Goal: Information Seeking & Learning: Learn about a topic

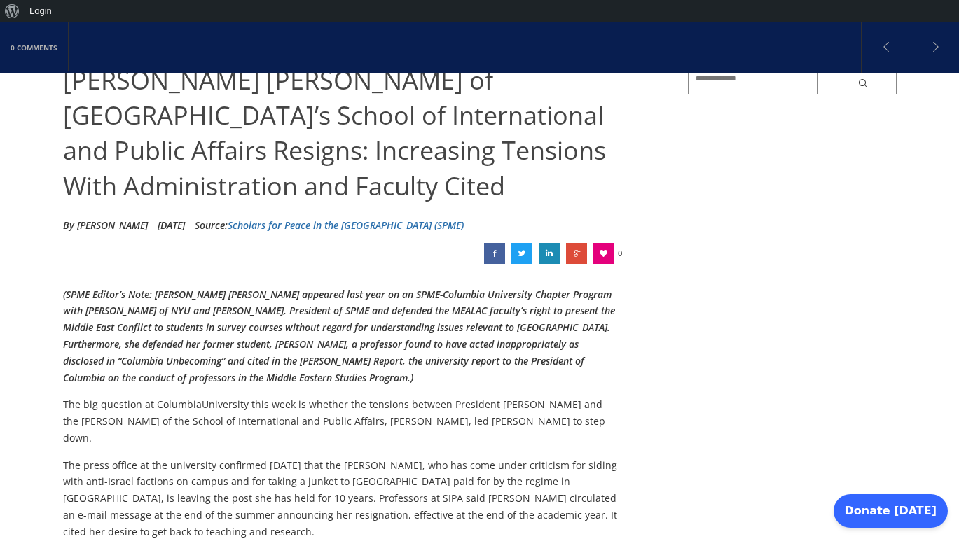
scroll to position [165, 0]
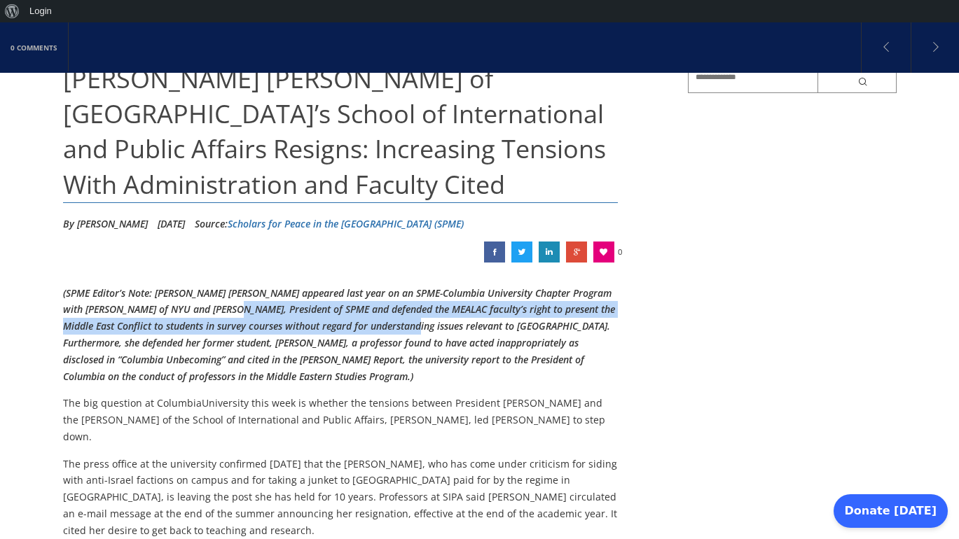
drag, startPoint x: 268, startPoint y: 317, endPoint x: 412, endPoint y: 317, distance: 144.2
click at [412, 317] on p "(SPME Editor’s Note: [PERSON_NAME] [PERSON_NAME] appeared last year on an SPME-…" at bounding box center [340, 335] width 555 height 100
click at [414, 317] on p "(SPME Editor’s Note: [PERSON_NAME] [PERSON_NAME] appeared last year on an SPME-…" at bounding box center [340, 335] width 555 height 100
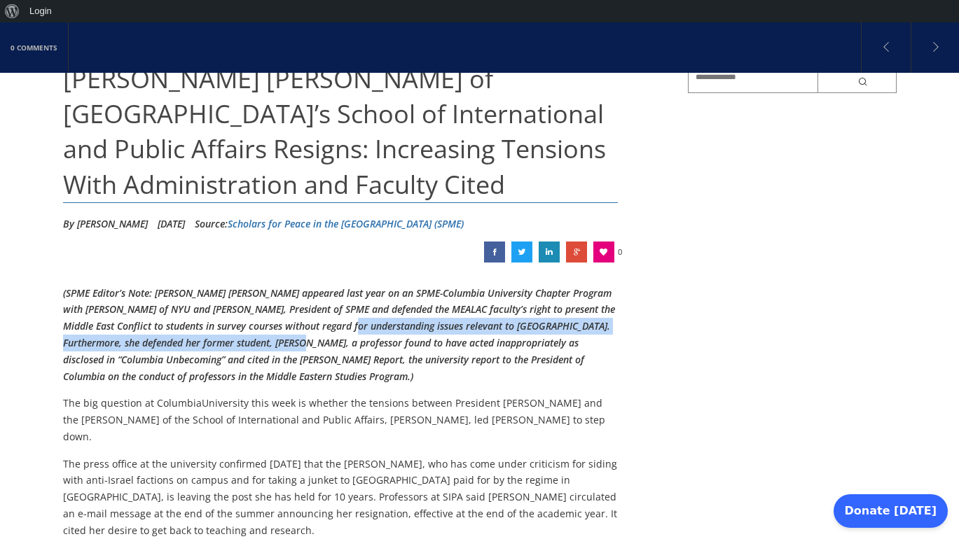
drag, startPoint x: 358, startPoint y: 317, endPoint x: 281, endPoint y: 345, distance: 81.3
click at [281, 345] on p "(SPME Editor’s Note: [PERSON_NAME] [PERSON_NAME] appeared last year on an SPME-…" at bounding box center [340, 335] width 555 height 100
click at [283, 345] on em "(SPME Editor’s Note: [PERSON_NAME] [PERSON_NAME] appeared last year on an SPME-…" at bounding box center [339, 334] width 552 height 97
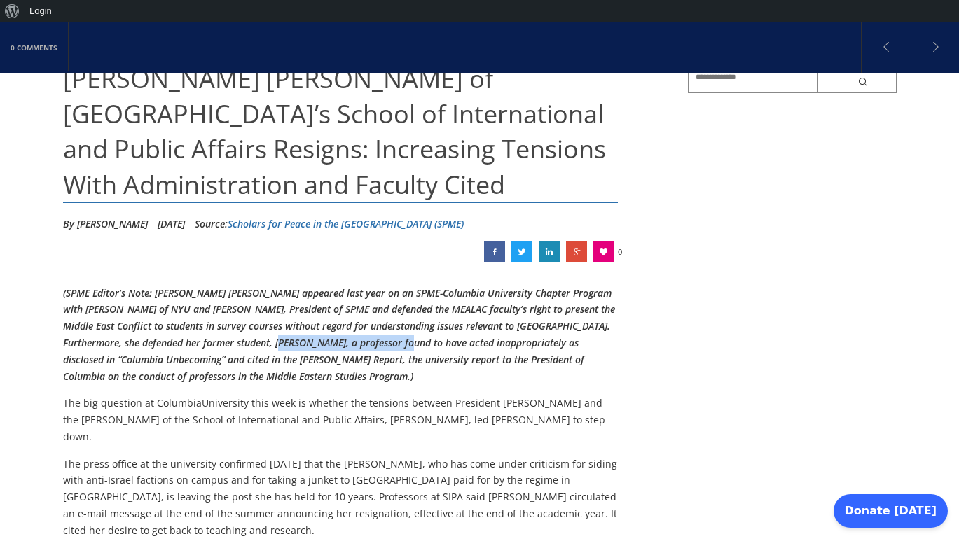
drag, startPoint x: 263, startPoint y: 345, endPoint x: 389, endPoint y: 345, distance: 125.3
click at [389, 345] on em "(SPME Editor’s Note: [PERSON_NAME] [PERSON_NAME] appeared last year on an SPME-…" at bounding box center [339, 334] width 552 height 97
click at [391, 345] on em "(SPME Editor’s Note: [PERSON_NAME] [PERSON_NAME] appeared last year on an SPME-…" at bounding box center [339, 334] width 552 height 97
drag, startPoint x: 360, startPoint y: 345, endPoint x: 431, endPoint y: 347, distance: 71.4
click at [431, 347] on em "(SPME Editor’s Note: [PERSON_NAME] [PERSON_NAME] appeared last year on an SPME-…" at bounding box center [339, 334] width 552 height 97
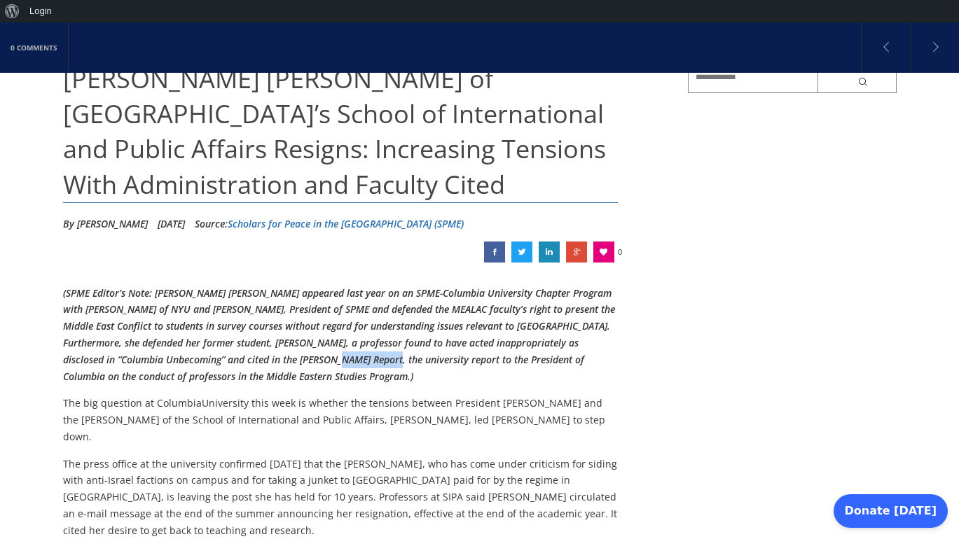
drag, startPoint x: 329, startPoint y: 354, endPoint x: 377, endPoint y: 354, distance: 48.3
click at [376, 354] on em "(SPME Editor’s Note: [PERSON_NAME] [PERSON_NAME] appeared last year on an SPME-…" at bounding box center [339, 334] width 552 height 97
drag, startPoint x: 314, startPoint y: 345, endPoint x: 399, endPoint y: 345, distance: 84.7
click at [399, 345] on em "(SPME Editor’s Note: [PERSON_NAME] [PERSON_NAME] appeared last year on an SPME-…" at bounding box center [339, 334] width 552 height 97
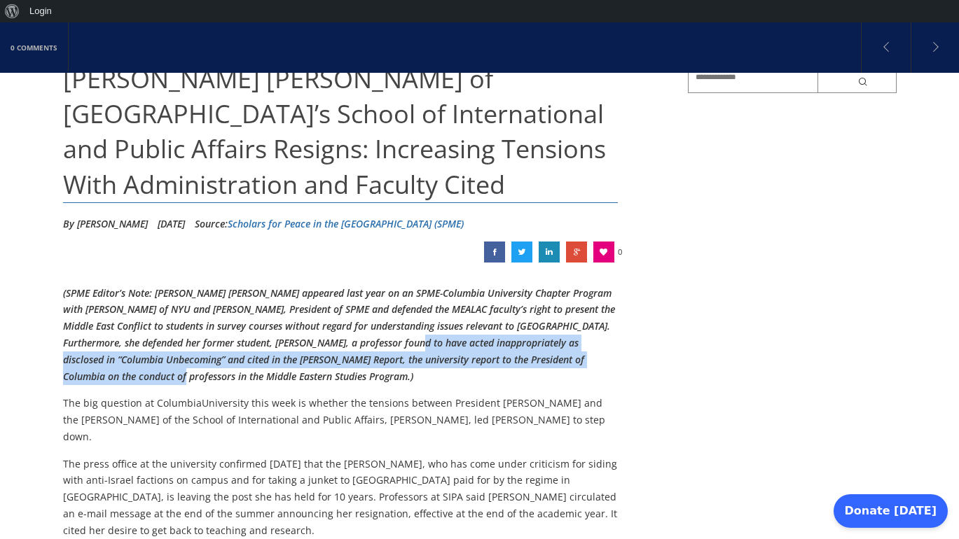
drag, startPoint x: 399, startPoint y: 345, endPoint x: 174, endPoint y: 370, distance: 226.1
click at [174, 370] on em "(SPME Editor’s Note: [PERSON_NAME] [PERSON_NAME] appeared last year on an SPME-…" at bounding box center [339, 334] width 552 height 97
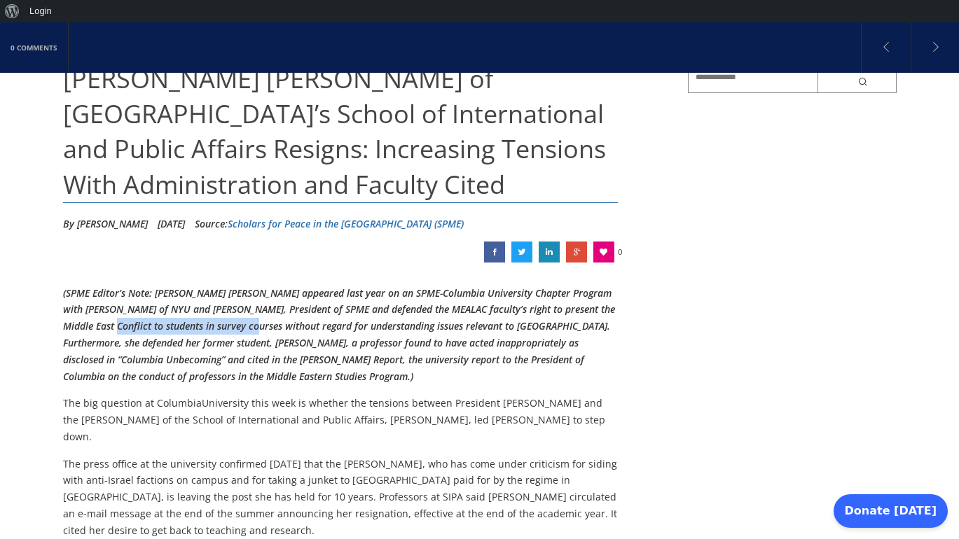
drag, startPoint x: 109, startPoint y: 323, endPoint x: 256, endPoint y: 321, distance: 147.1
click at [256, 321] on em "(SPME Editor’s Note: [PERSON_NAME] [PERSON_NAME] appeared last year on an SPME-…" at bounding box center [339, 334] width 552 height 97
drag, startPoint x: 214, startPoint y: 332, endPoint x: 348, endPoint y: 327, distance: 133.8
click at [348, 328] on p "(SPME Editor’s Note: [PERSON_NAME] [PERSON_NAME] appeared last year on an SPME-…" at bounding box center [340, 335] width 555 height 100
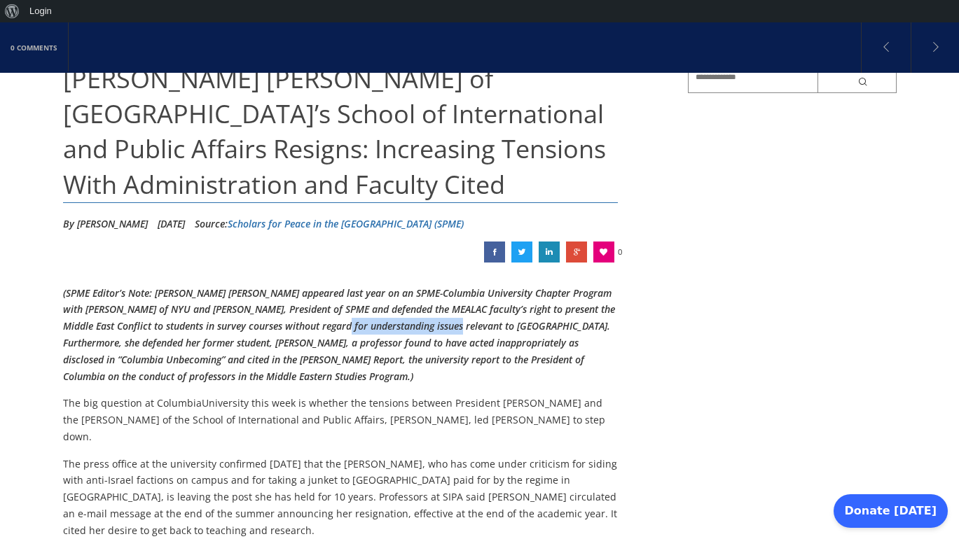
drag, startPoint x: 348, startPoint y: 327, endPoint x: 455, endPoint y: 329, distance: 107.1
click at [455, 329] on em "(SPME Editor’s Note: [PERSON_NAME] [PERSON_NAME] appeared last year on an SPME-…" at bounding box center [339, 334] width 552 height 97
click at [456, 329] on em "(SPME Editor’s Note: [PERSON_NAME] [PERSON_NAME] appeared last year on an SPME-…" at bounding box center [339, 334] width 552 height 97
drag, startPoint x: 332, startPoint y: 331, endPoint x: 473, endPoint y: 329, distance: 141.5
click at [472, 329] on em "(SPME Editor’s Note: [PERSON_NAME] [PERSON_NAME] appeared last year on an SPME-…" at bounding box center [339, 334] width 552 height 97
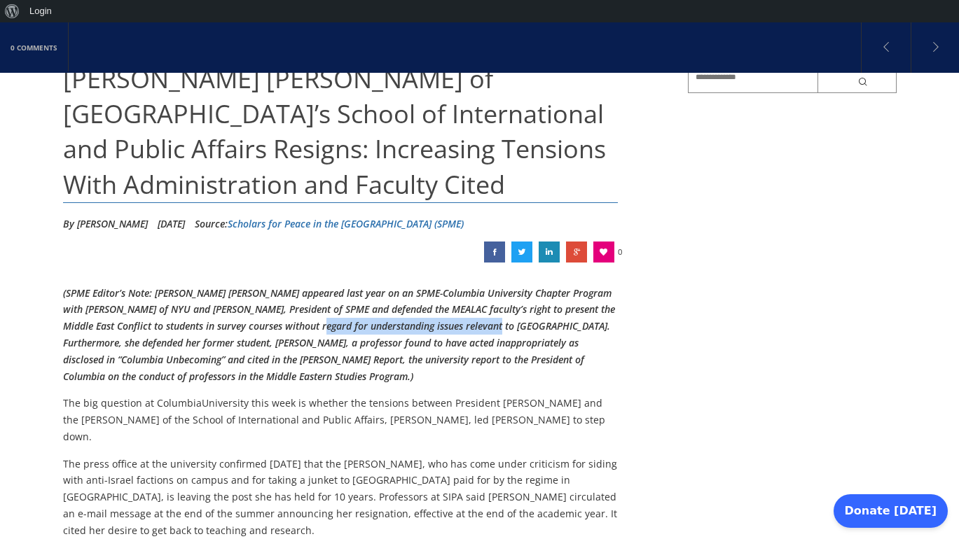
drag, startPoint x: 494, startPoint y: 328, endPoint x: 324, endPoint y: 333, distance: 170.2
click at [324, 333] on p "(SPME Editor’s Note: [PERSON_NAME] [PERSON_NAME] appeared last year on an SPME-…" at bounding box center [340, 335] width 555 height 100
click at [323, 333] on p "(SPME Editor’s Note: [PERSON_NAME] [PERSON_NAME] appeared last year on an SPME-…" at bounding box center [340, 335] width 555 height 100
drag, startPoint x: 302, startPoint y: 331, endPoint x: 386, endPoint y: 330, distance: 84.0
click at [386, 330] on em "(SPME Editor’s Note: [PERSON_NAME] [PERSON_NAME] appeared last year on an SPME-…" at bounding box center [339, 334] width 552 height 97
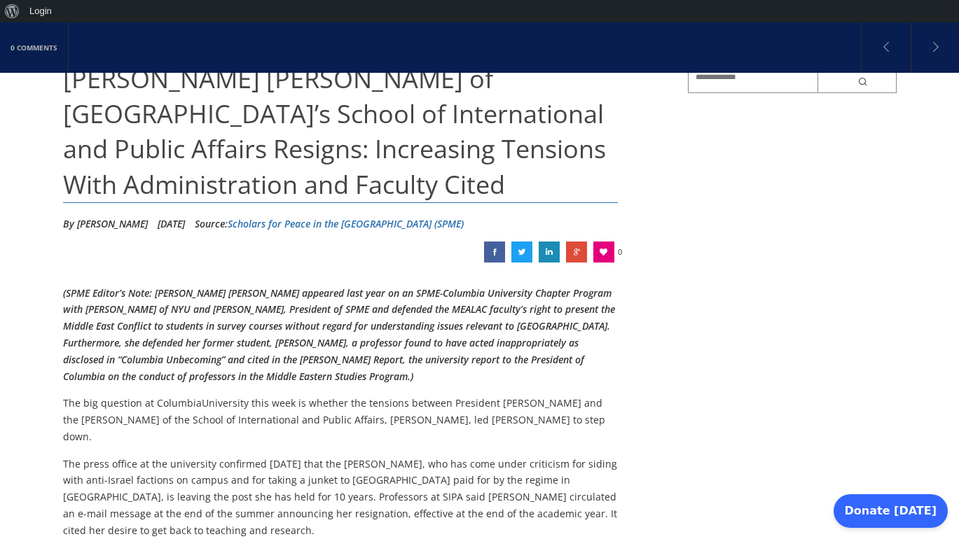
drag, startPoint x: 489, startPoint y: 293, endPoint x: 327, endPoint y: 314, distance: 163.7
click at [327, 314] on em "(SPME Editor’s Note: [PERSON_NAME] [PERSON_NAME] appeared last year on an SPME-…" at bounding box center [339, 334] width 552 height 97
drag, startPoint x: 327, startPoint y: 314, endPoint x: 402, endPoint y: 314, distance: 74.9
click at [402, 314] on em "(SPME Editor’s Note: [PERSON_NAME] [PERSON_NAME] appeared last year on an SPME-…" at bounding box center [339, 334] width 552 height 97
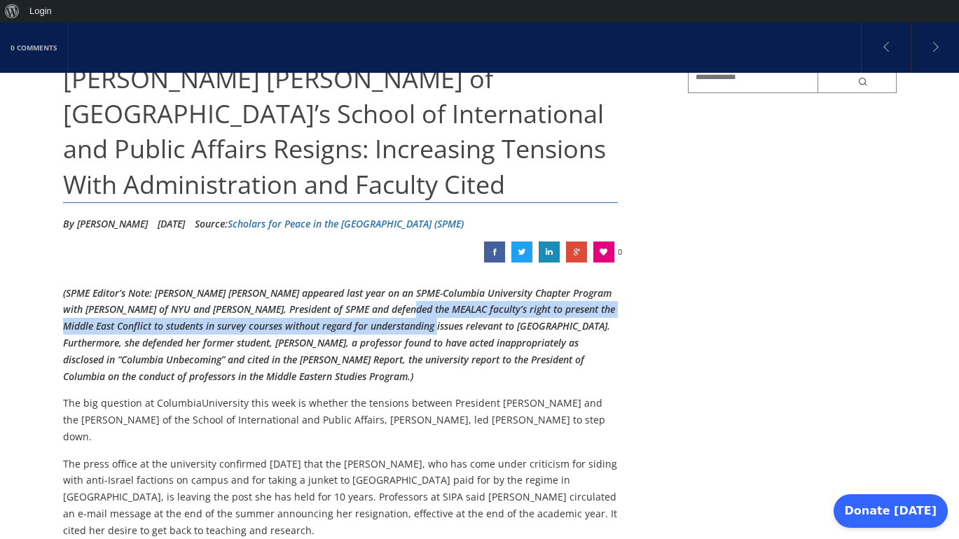
drag, startPoint x: 403, startPoint y: 314, endPoint x: 431, endPoint y: 326, distance: 30.4
click at [431, 326] on em "(SPME Editor’s Note: [PERSON_NAME] [PERSON_NAME] appeared last year on an SPME-…" at bounding box center [339, 334] width 552 height 97
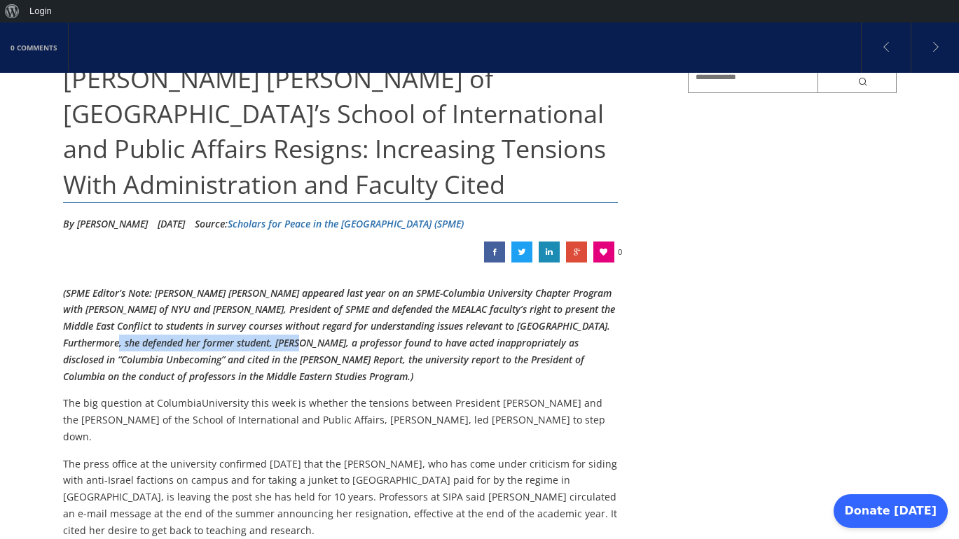
drag, startPoint x: 97, startPoint y: 341, endPoint x: 279, endPoint y: 346, distance: 182.1
click at [278, 346] on em "(SPME Editor’s Note: [PERSON_NAME] [PERSON_NAME] appeared last year on an SPME-…" at bounding box center [339, 334] width 552 height 97
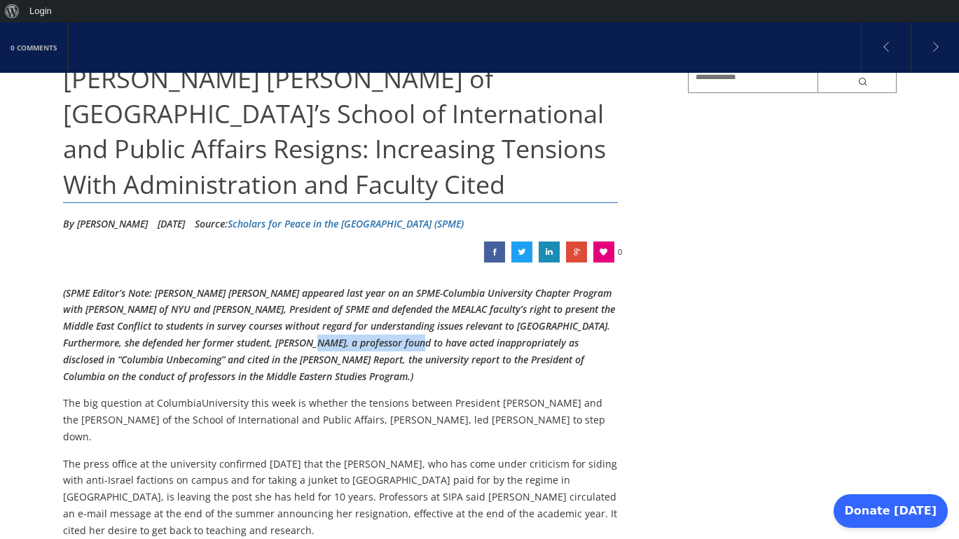
drag, startPoint x: 298, startPoint y: 345, endPoint x: 398, endPoint y: 345, distance: 100.1
click at [398, 345] on em "(SPME Editor’s Note: [PERSON_NAME] [PERSON_NAME] appeared last year on an SPME-…" at bounding box center [339, 334] width 552 height 97
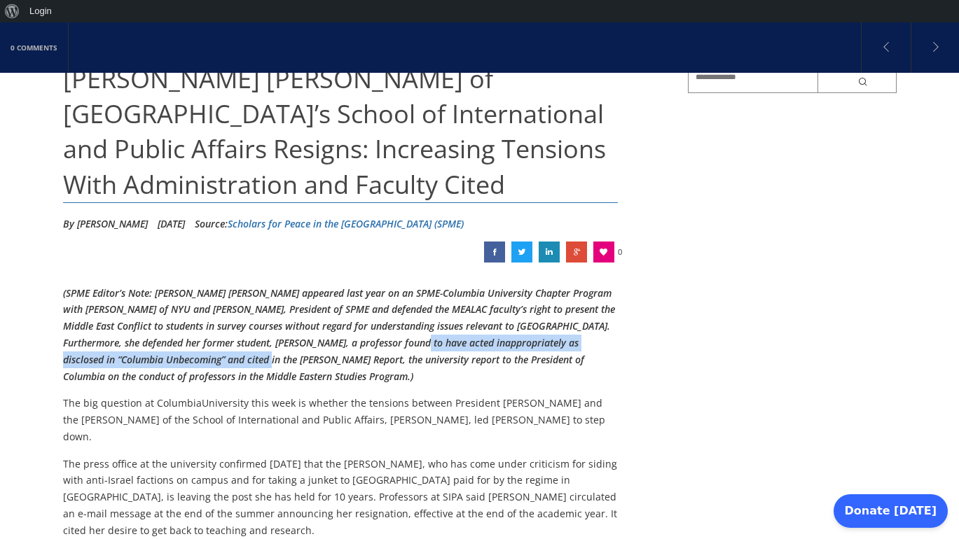
drag, startPoint x: 403, startPoint y: 345, endPoint x: 265, endPoint y: 356, distance: 137.6
click at [265, 356] on em "(SPME Editor’s Note: [PERSON_NAME] [PERSON_NAME] appeared last year on an SPME-…" at bounding box center [339, 334] width 552 height 97
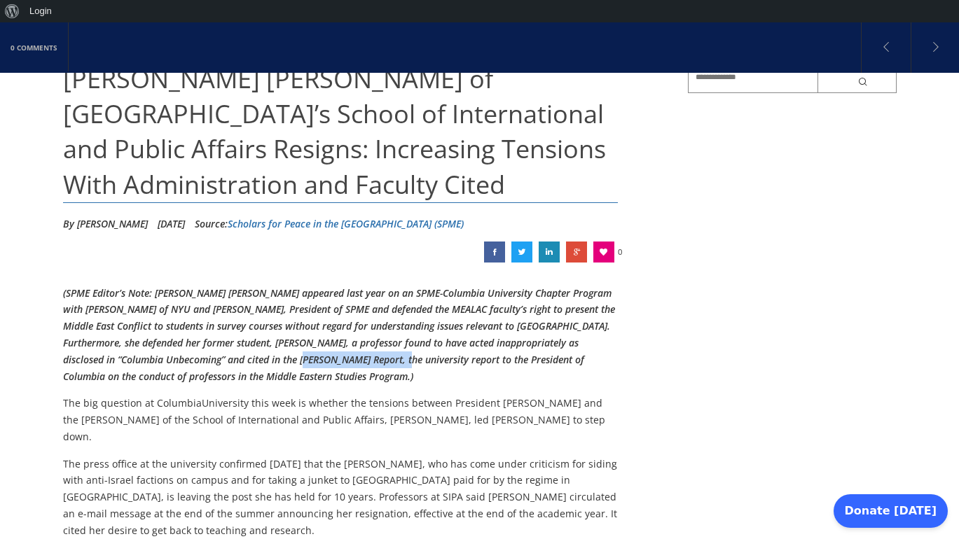
drag, startPoint x: 298, startPoint y: 356, endPoint x: 392, endPoint y: 356, distance: 93.8
click at [392, 356] on em "(SPME Editor’s Note: [PERSON_NAME] [PERSON_NAME] appeared last year on an SPME-…" at bounding box center [339, 334] width 552 height 97
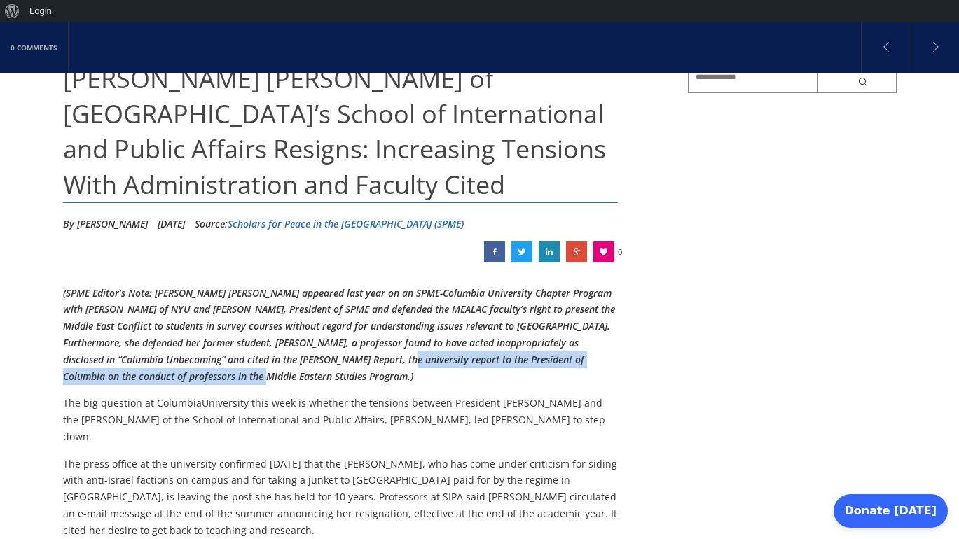
drag, startPoint x: 395, startPoint y: 356, endPoint x: 261, endPoint y: 372, distance: 134.7
click at [261, 372] on em "(SPME Editor’s Note: [PERSON_NAME] [PERSON_NAME] appeared last year on an SPME-…" at bounding box center [339, 334] width 552 height 97
